Goal: Transaction & Acquisition: Subscribe to service/newsletter

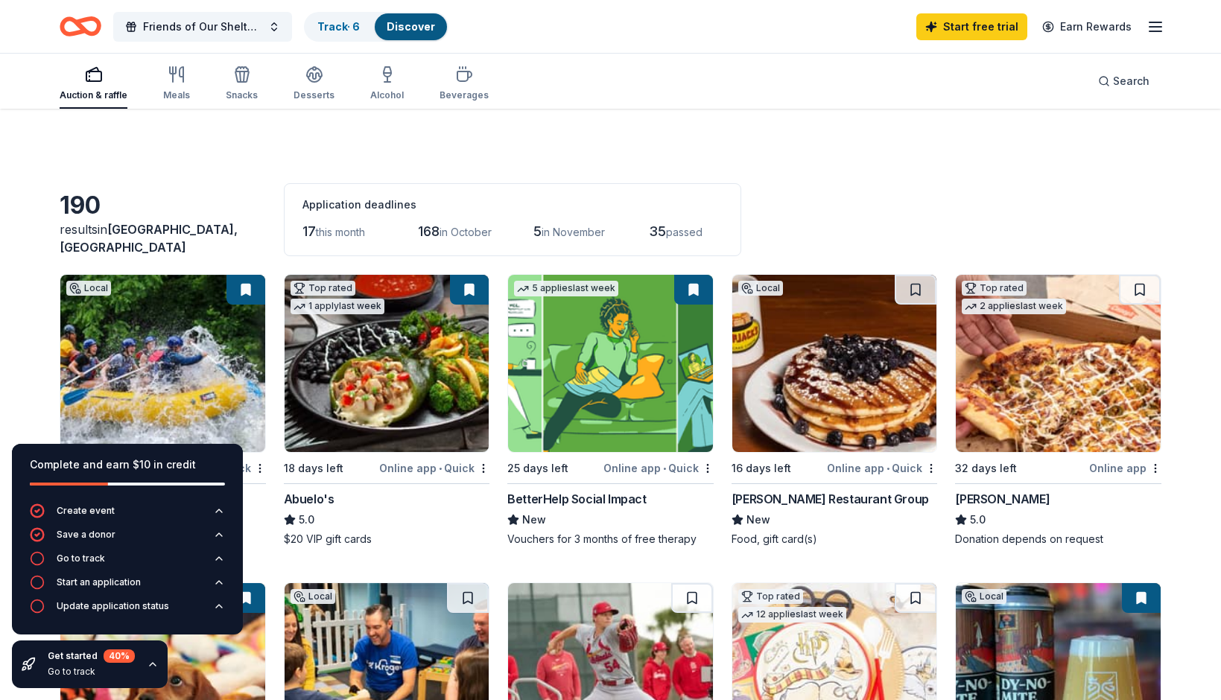
scroll to position [136, 0]
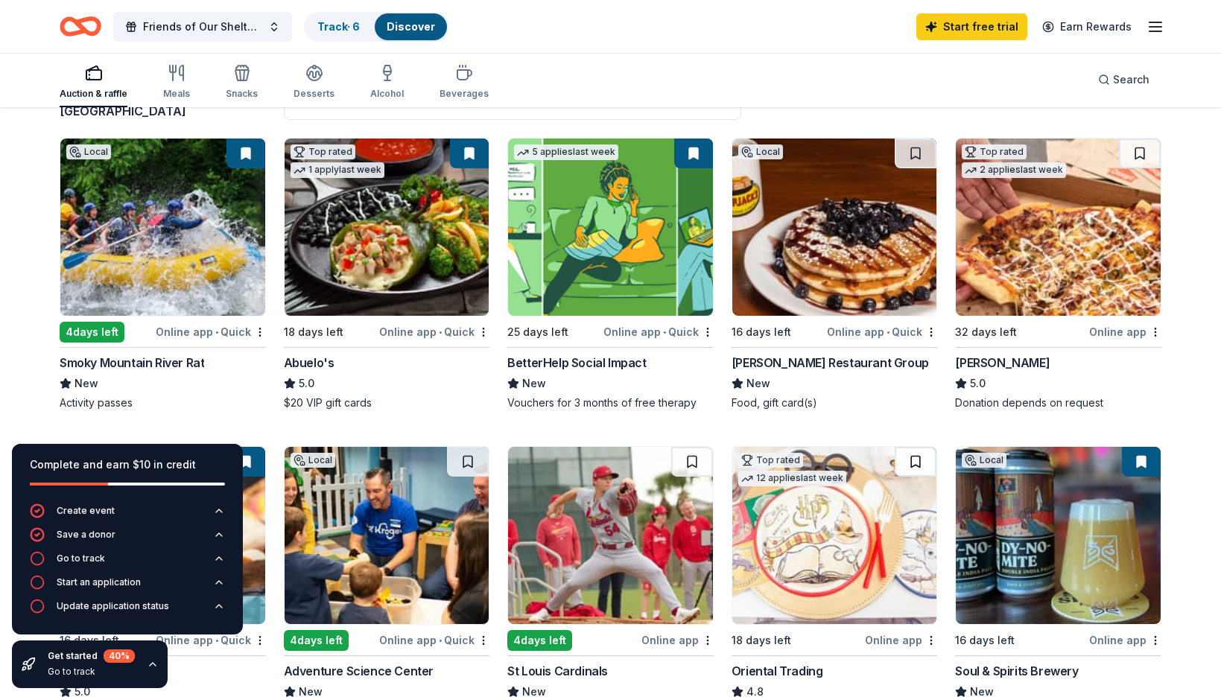
click at [918, 460] on button at bounding box center [916, 462] width 42 height 30
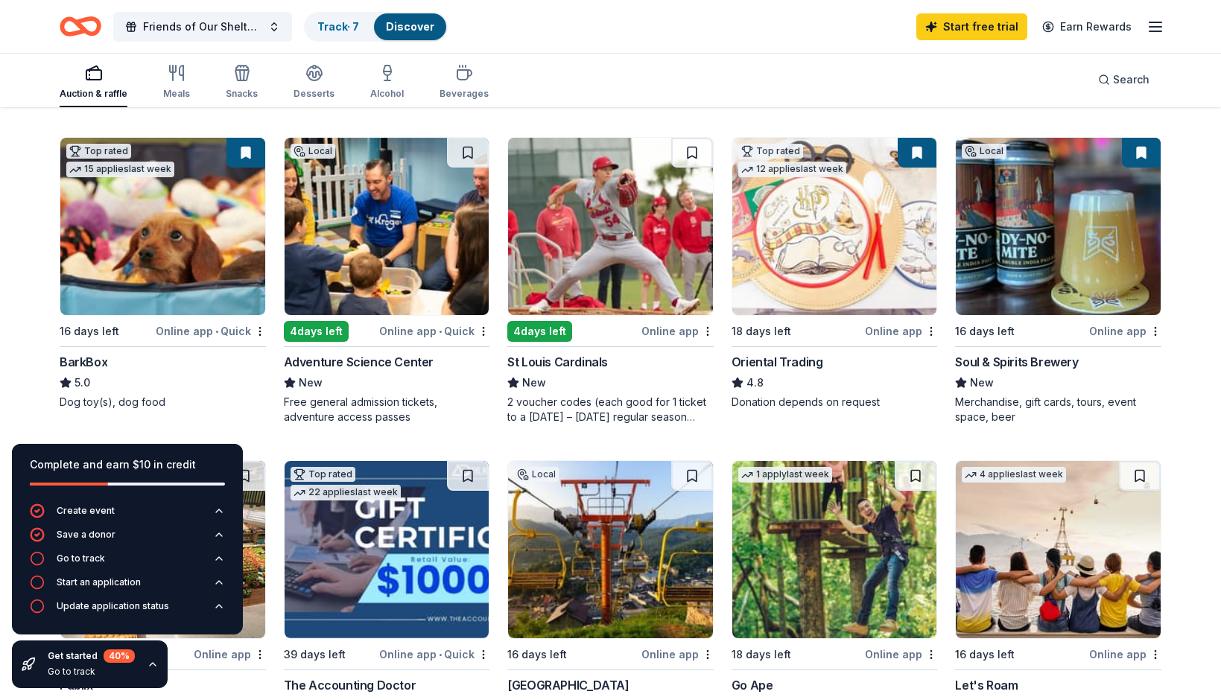
scroll to position [428, 0]
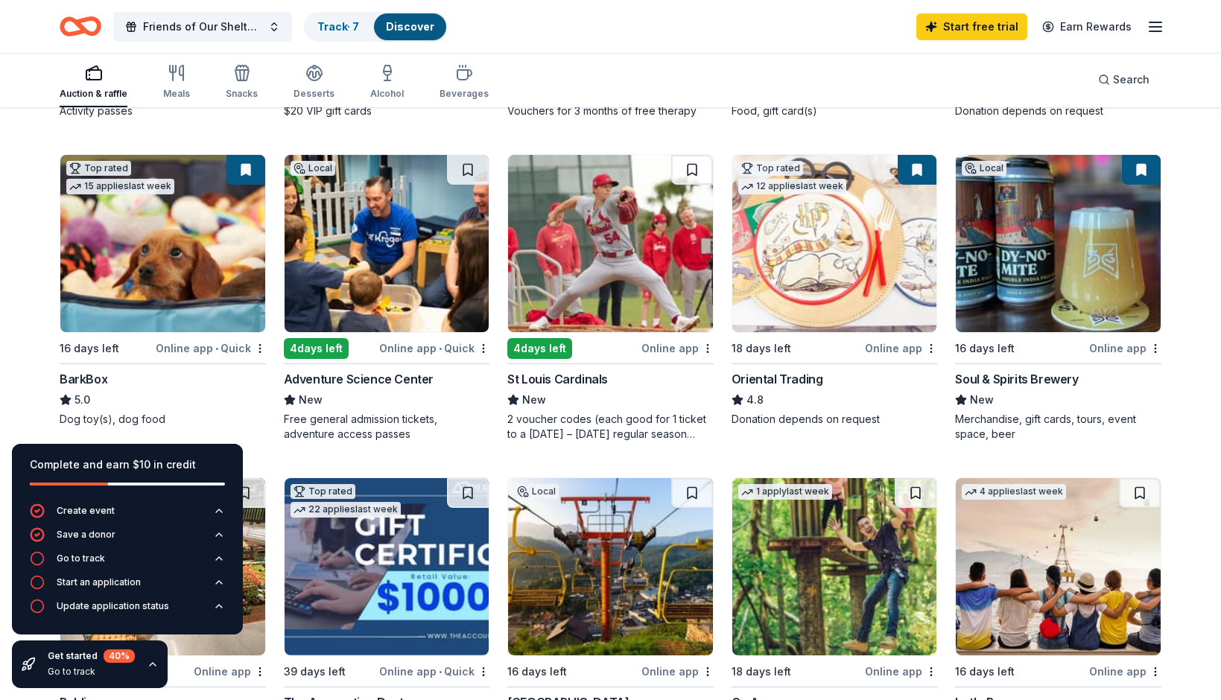
click at [1201, 387] on div "190 results in [GEOGRAPHIC_DATA], [GEOGRAPHIC_DATA] Application deadlines 17 th…" at bounding box center [610, 700] width 1221 height 2041
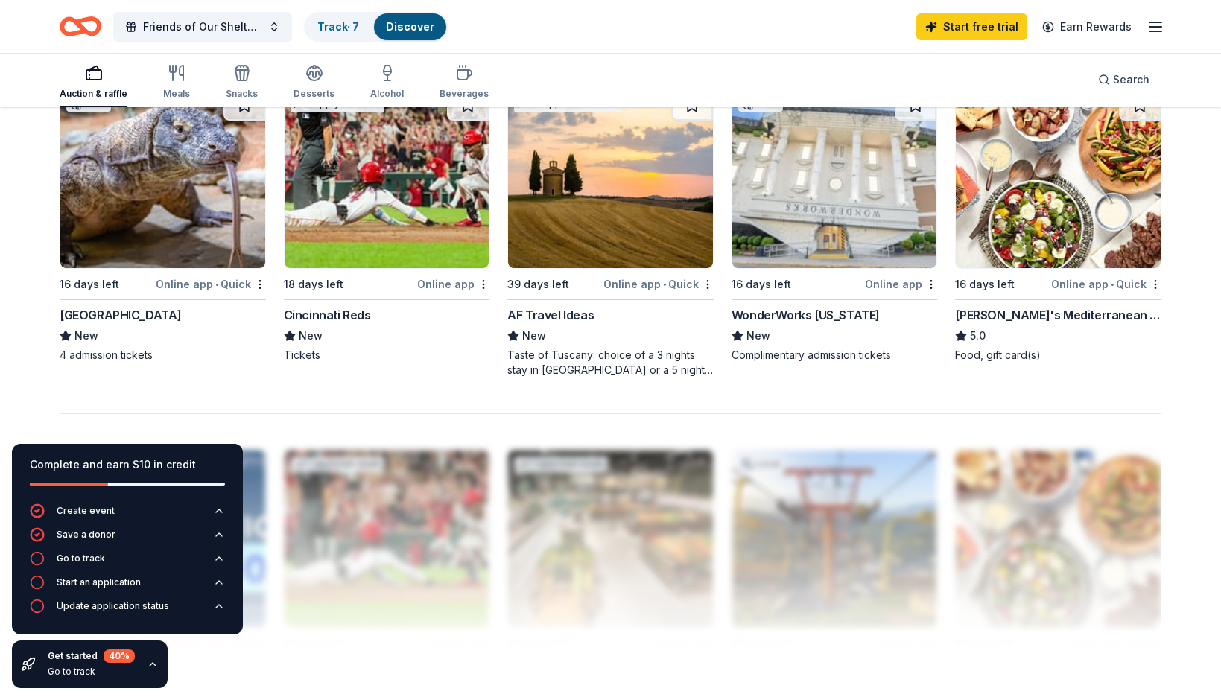
scroll to position [1143, 0]
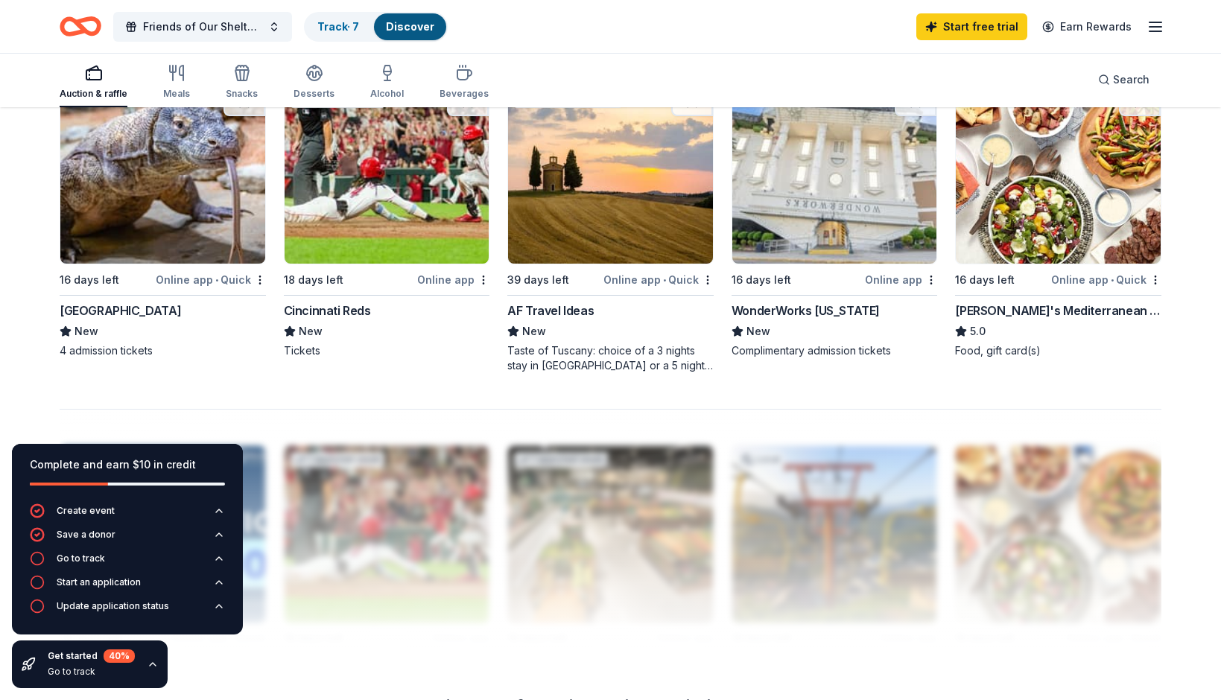
click at [72, 670] on div "Go to track" at bounding box center [91, 672] width 87 height 12
click at [325, 27] on link "Track · 7" at bounding box center [338, 26] width 42 height 13
click at [248, 73] on icon "button" at bounding box center [242, 73] width 18 height 18
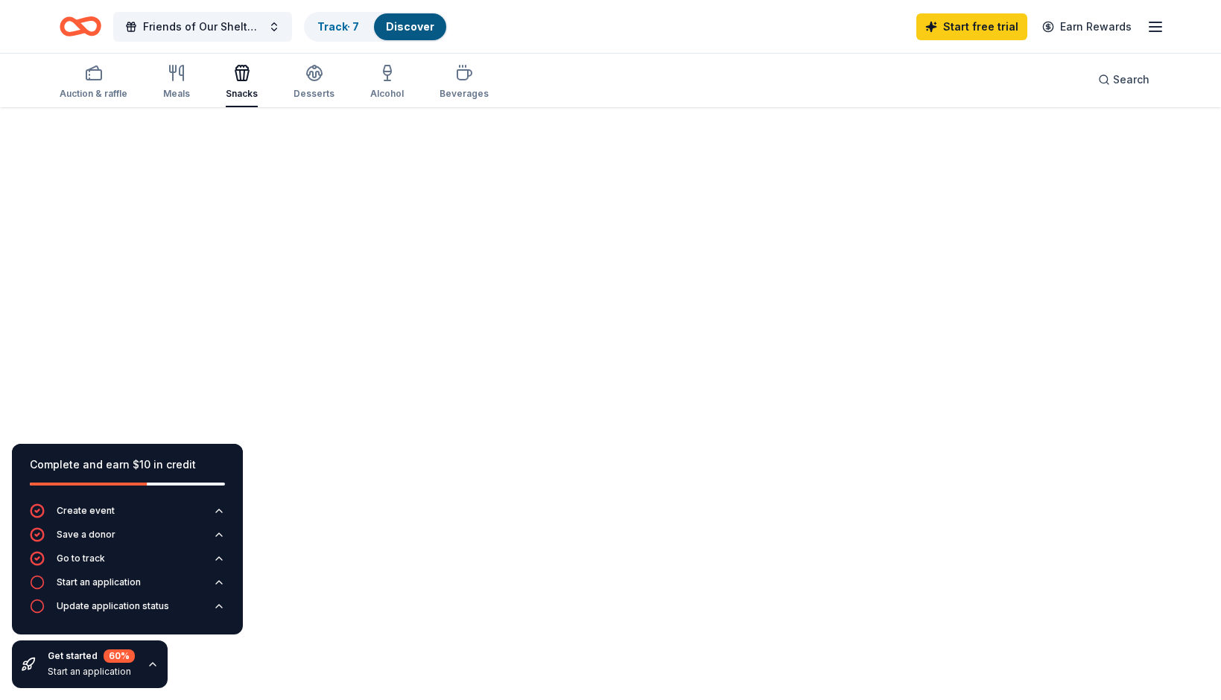
click at [230, 83] on div "Snacks" at bounding box center [242, 82] width 32 height 36
click at [241, 74] on icon "button" at bounding box center [242, 73] width 18 height 18
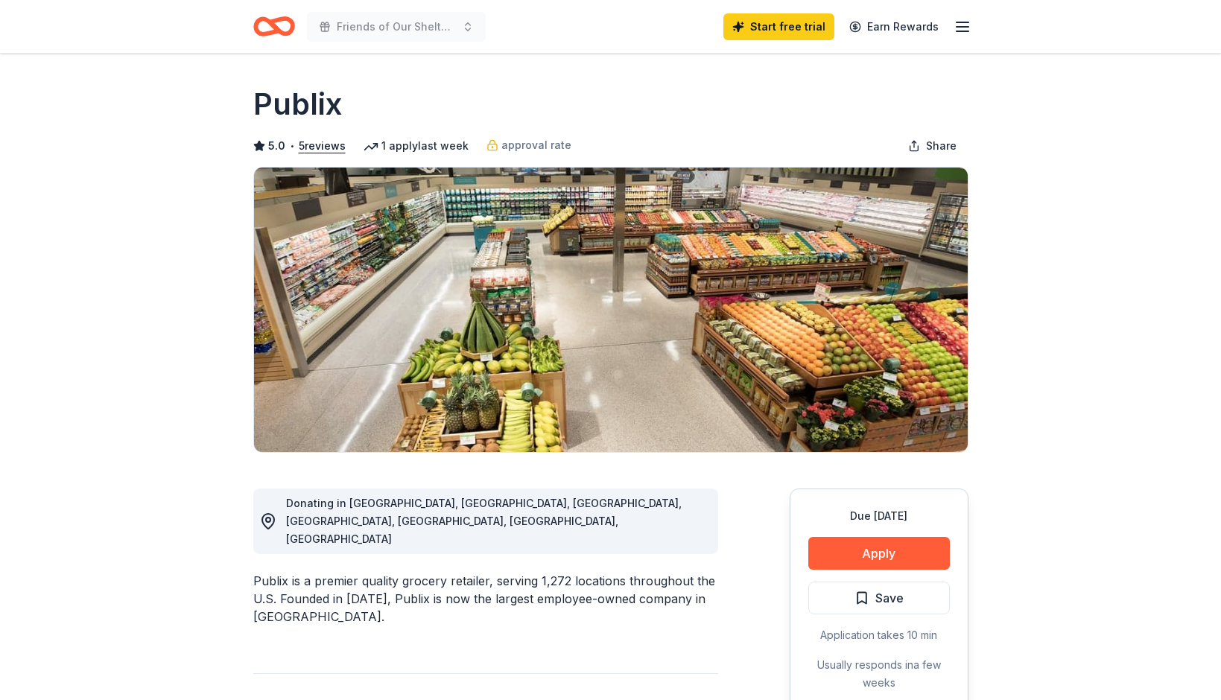
scroll to position [394, 0]
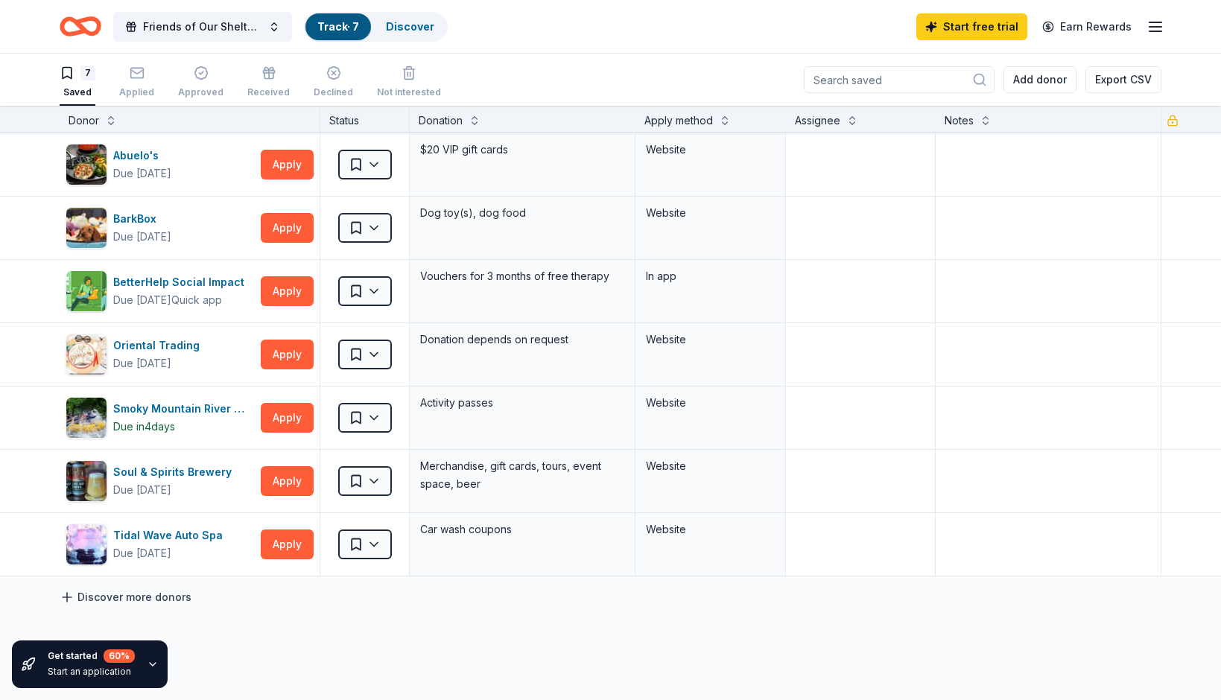
click at [142, 599] on link "Discover more donors" at bounding box center [126, 597] width 132 height 18
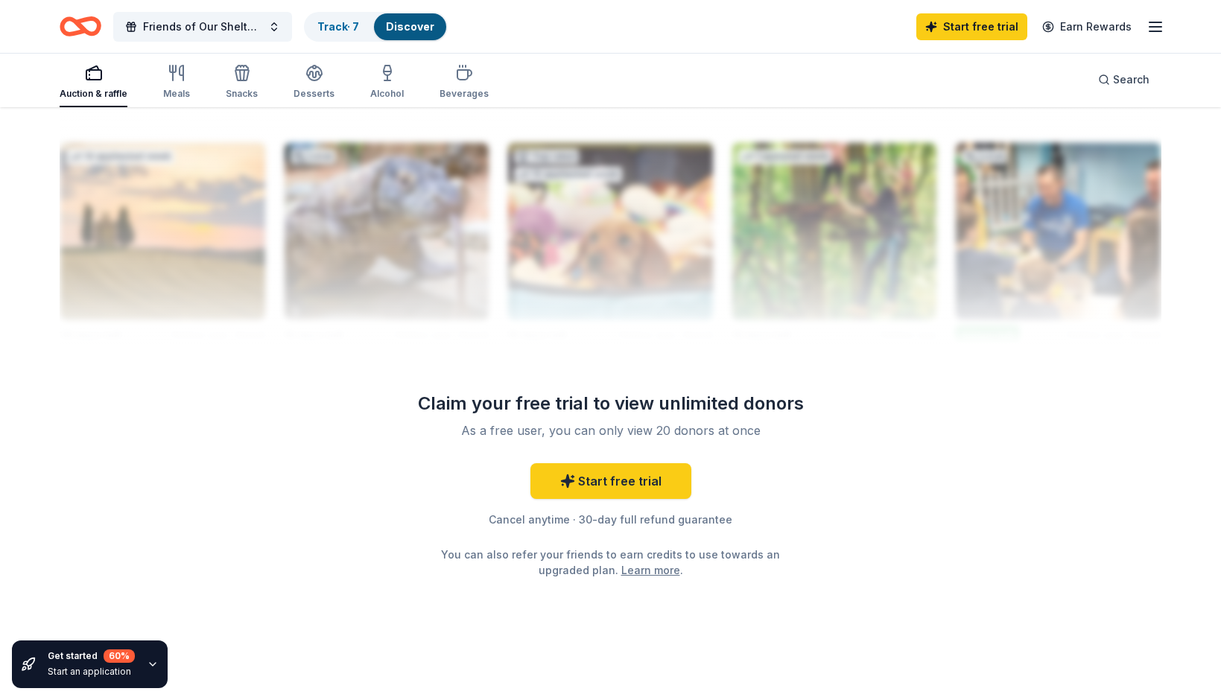
scroll to position [1450, 0]
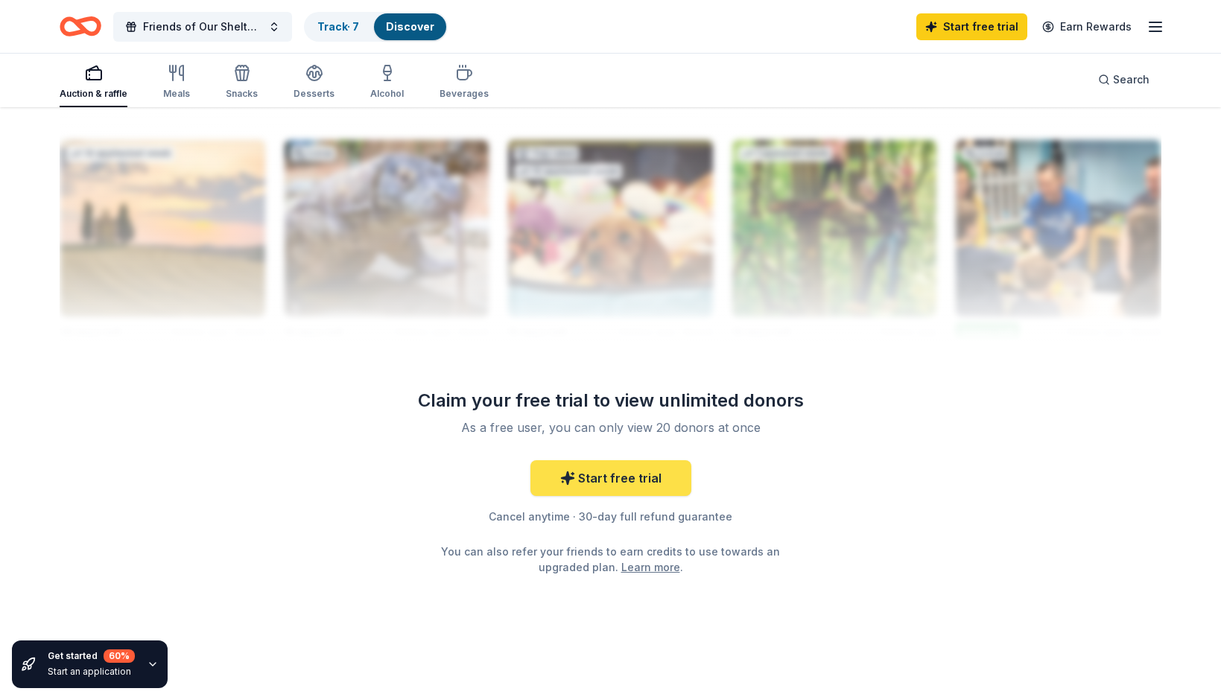
click at [627, 475] on link "Start free trial" at bounding box center [610, 478] width 161 height 36
click at [568, 469] on link "Start free trial" at bounding box center [610, 478] width 161 height 36
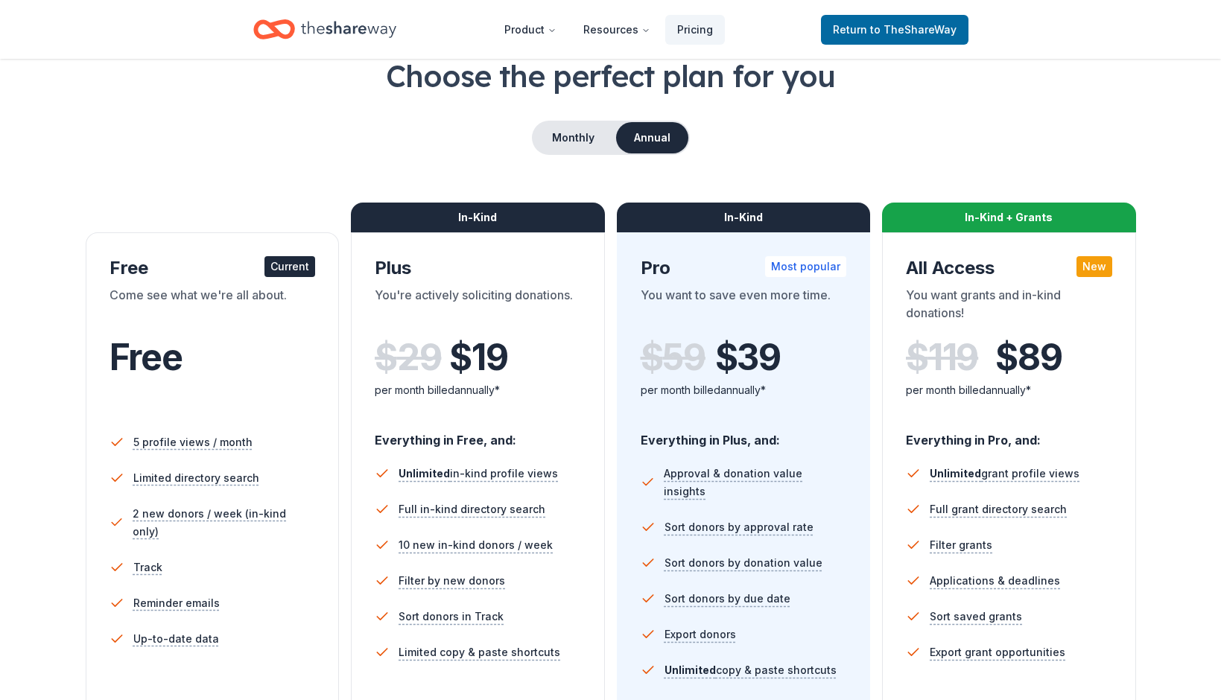
scroll to position [82, 0]
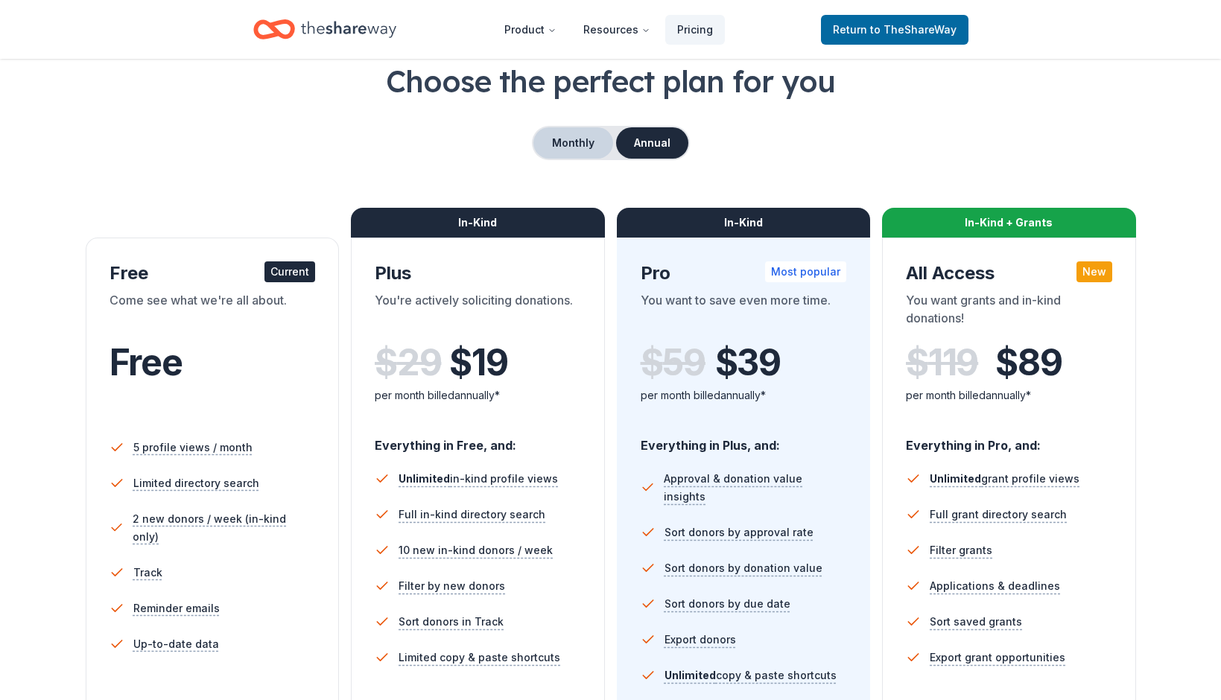
click at [554, 147] on button "Monthly" at bounding box center [573, 142] width 80 height 31
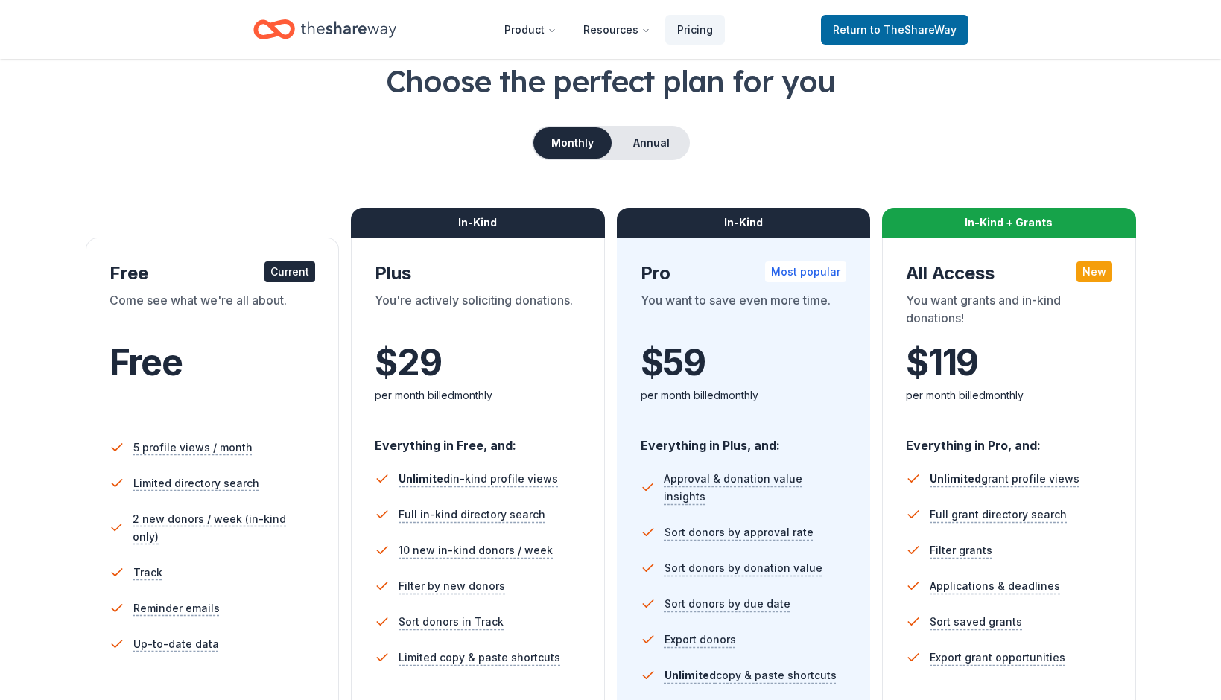
click at [1196, 250] on div "Choose the perfect plan for you Monthly Annual Free Current Come see what we're…" at bounding box center [610, 548] width 1221 height 977
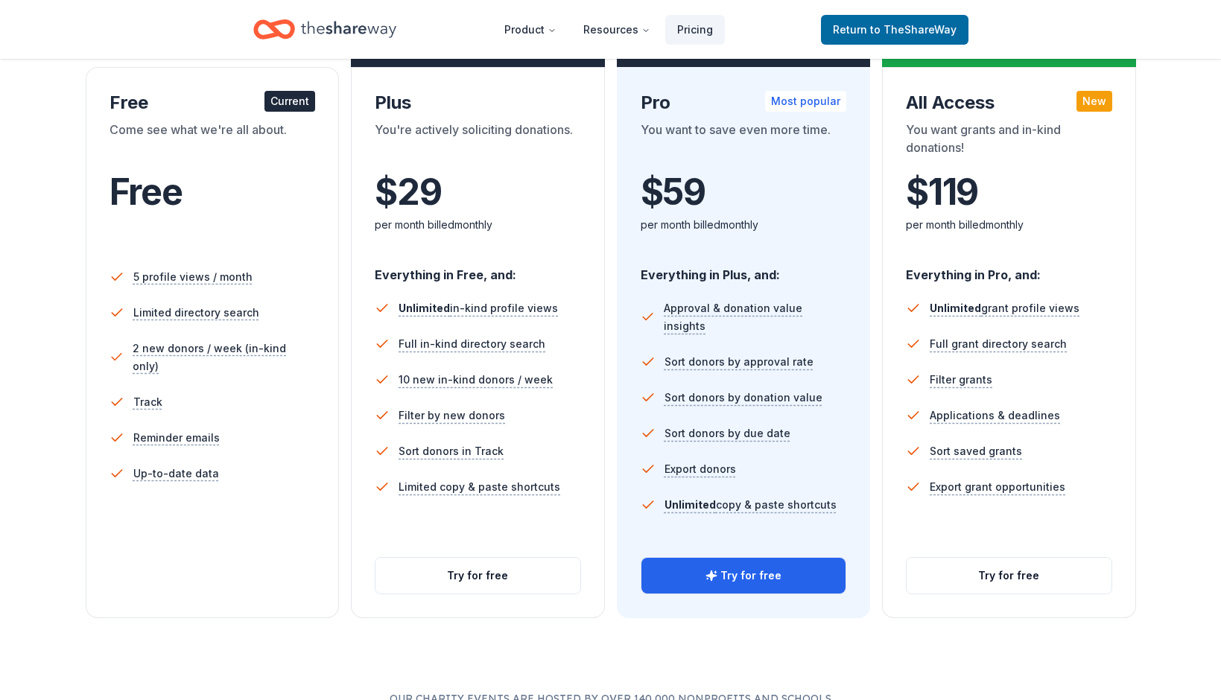
scroll to position [226, 0]
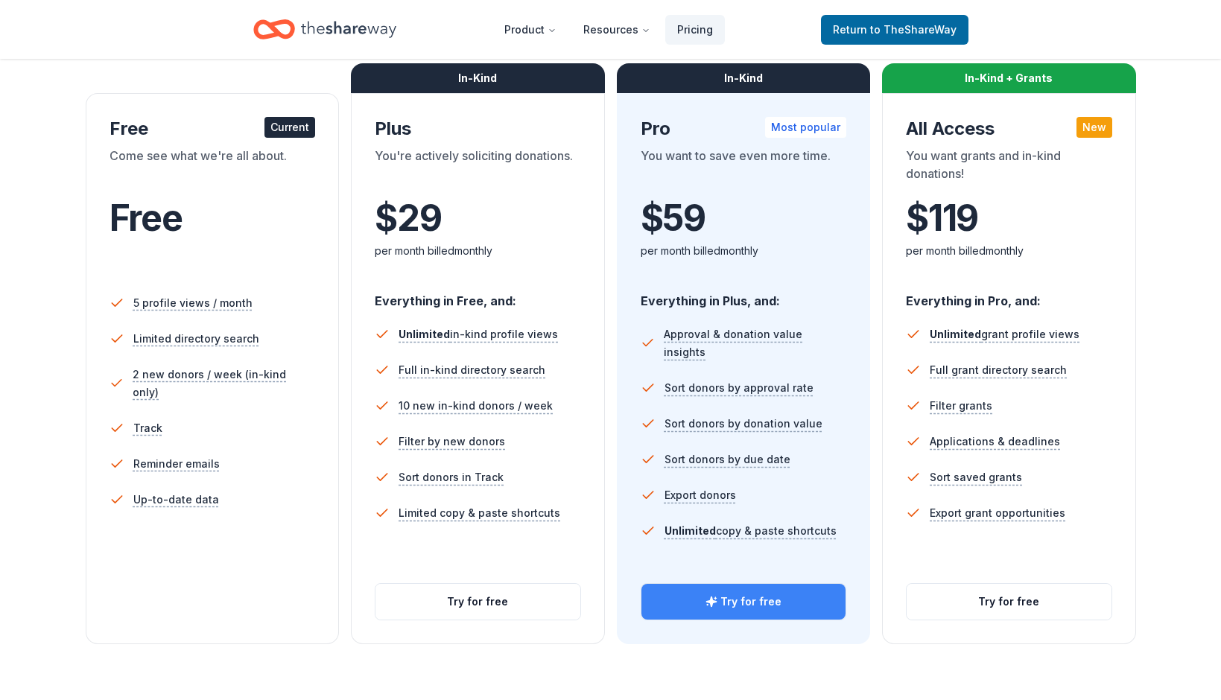
click at [755, 606] on button "Try for free" at bounding box center [743, 602] width 205 height 36
